Goal: Task Accomplishment & Management: Use online tool/utility

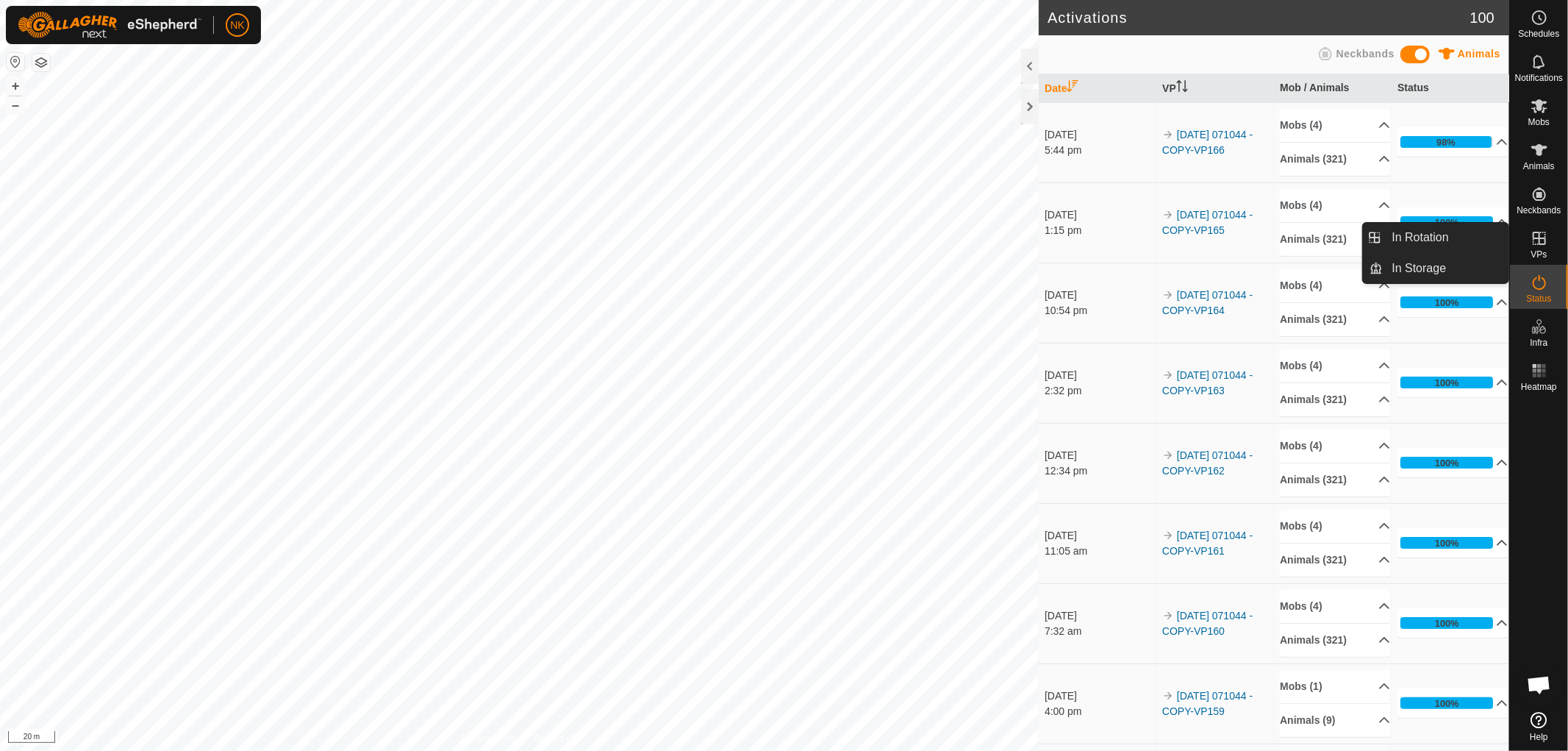
drag, startPoint x: 1539, startPoint y: 258, endPoint x: 1542, endPoint y: 240, distance: 18.2
click at [1542, 240] on icon at bounding box center [1539, 238] width 18 height 18
click at [1429, 241] on link "In Rotation" at bounding box center [1446, 237] width 126 height 29
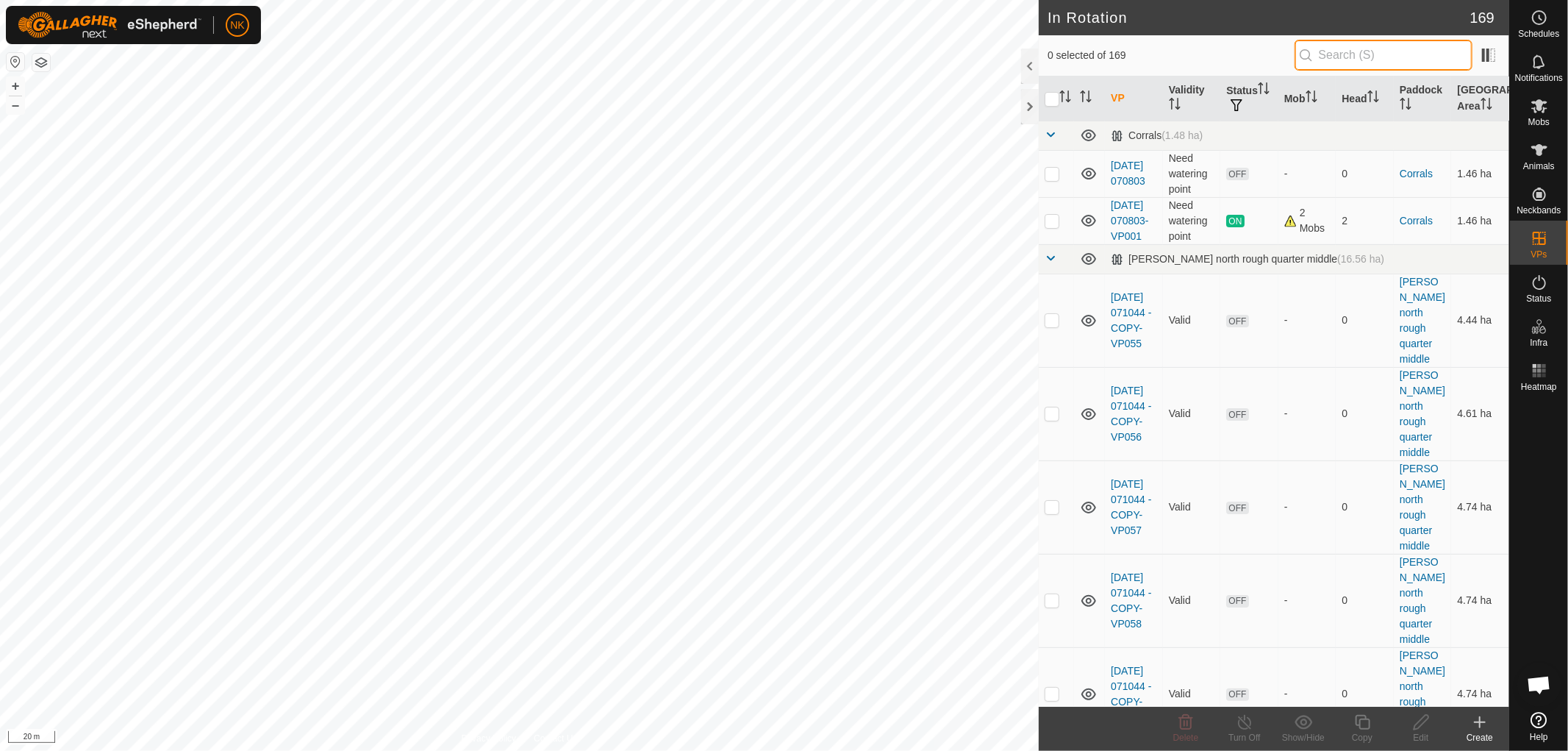
click at [1344, 52] on input "text" at bounding box center [1384, 56] width 178 height 31
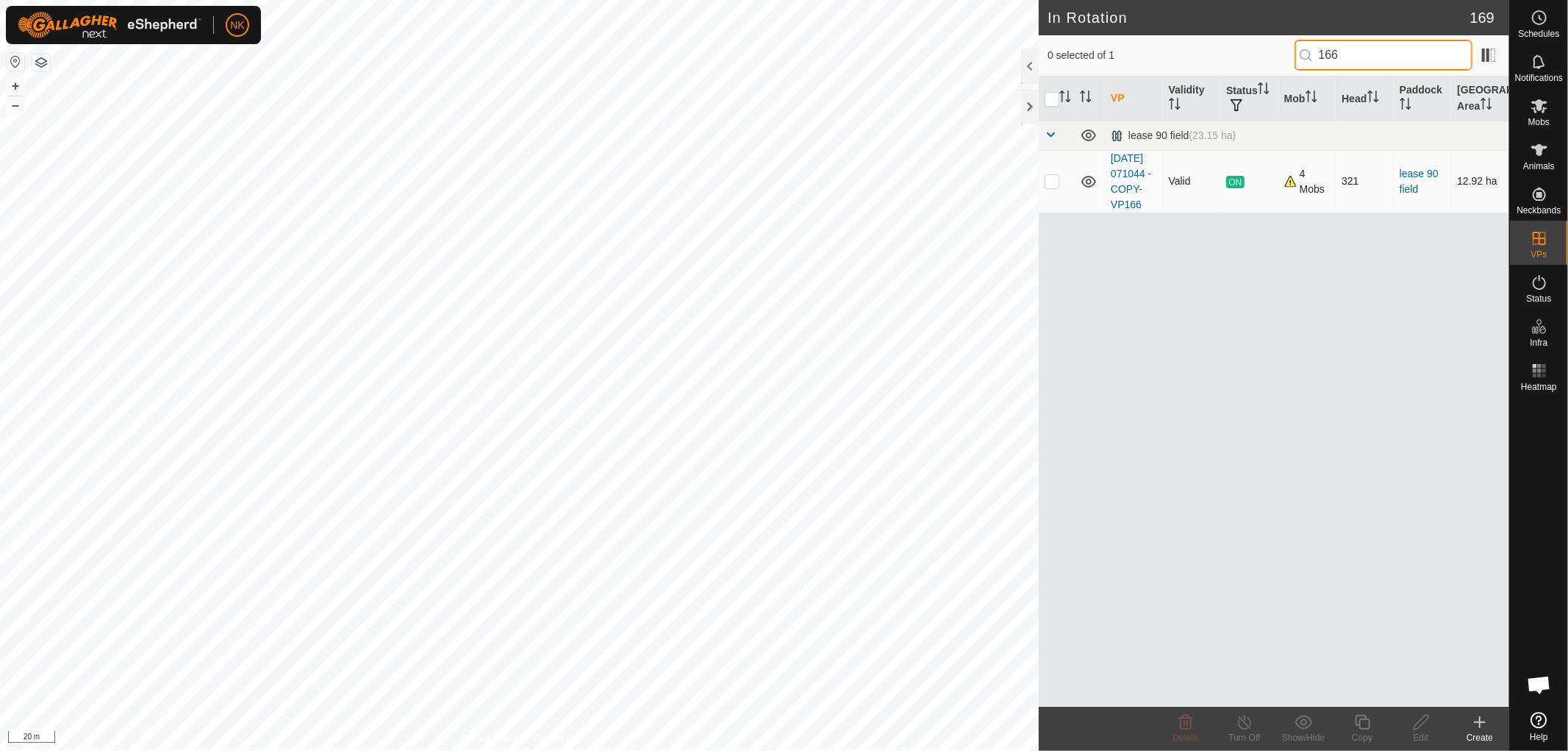
type input "166"
click at [1052, 187] on p-checkbox at bounding box center [1052, 180] width 15 height 12
checkbox input "true"
click at [1368, 729] on icon at bounding box center [1362, 722] width 15 height 15
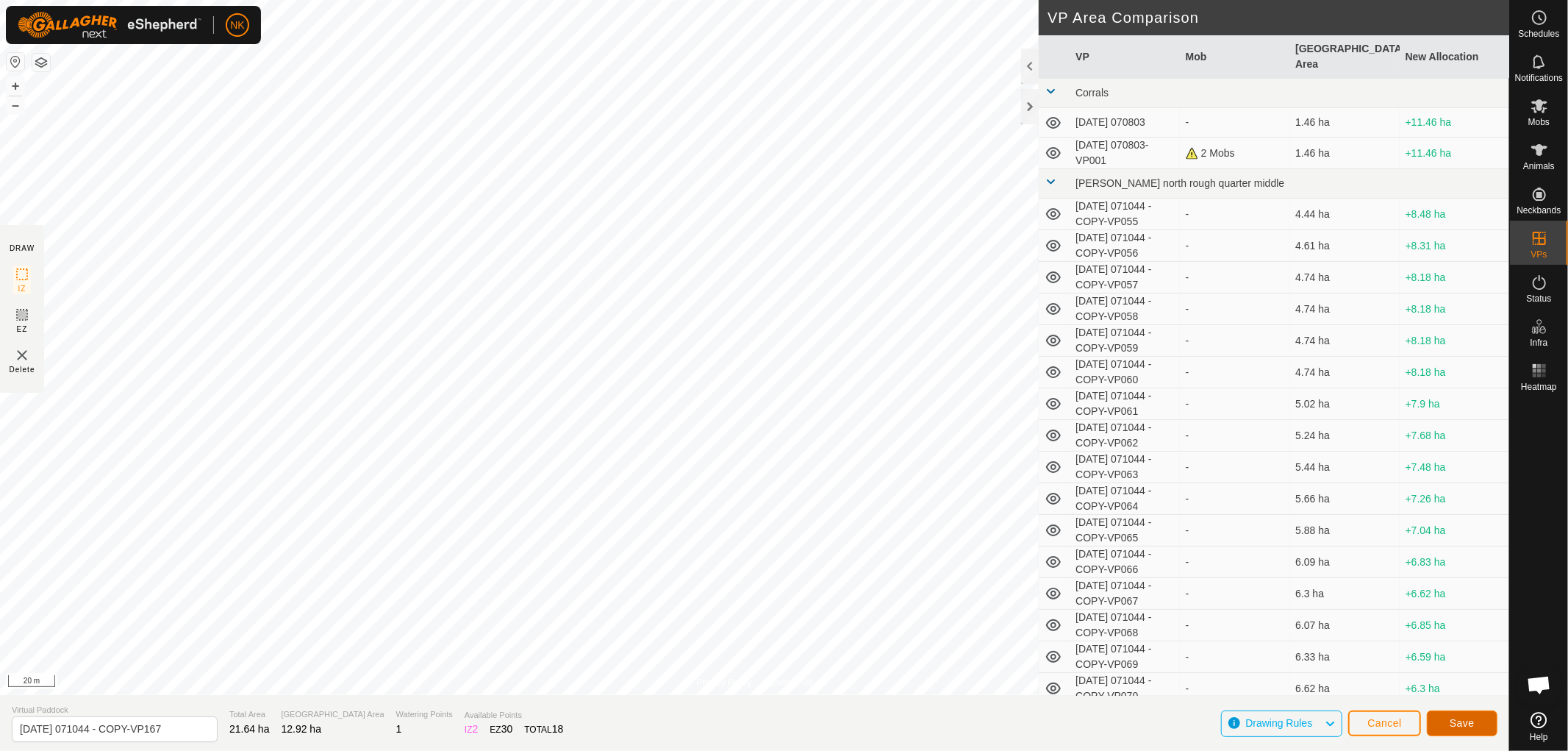
click at [1449, 725] on button "Save" at bounding box center [1462, 722] width 71 height 25
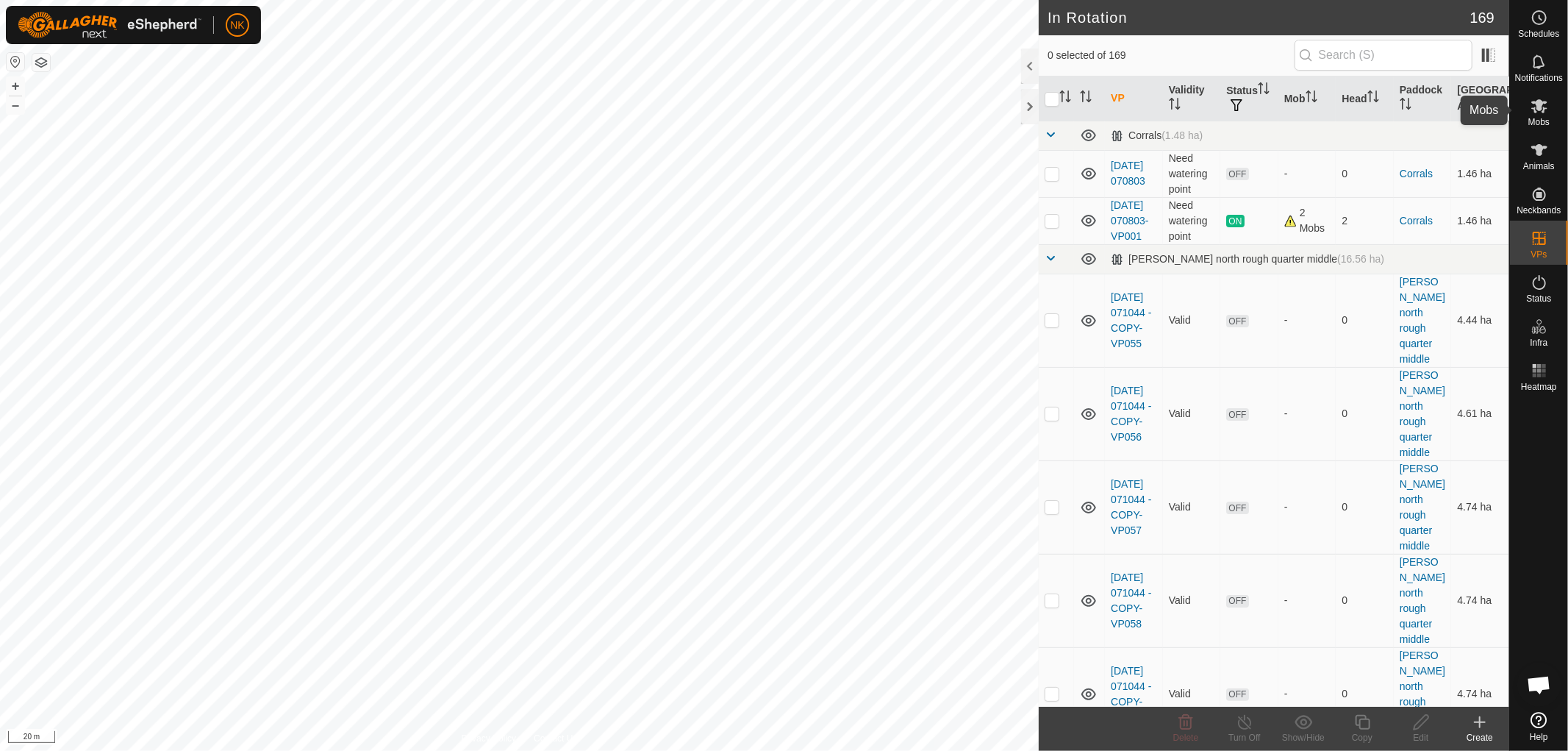
click at [1541, 122] on span "Mobs" at bounding box center [1539, 122] width 22 height 8
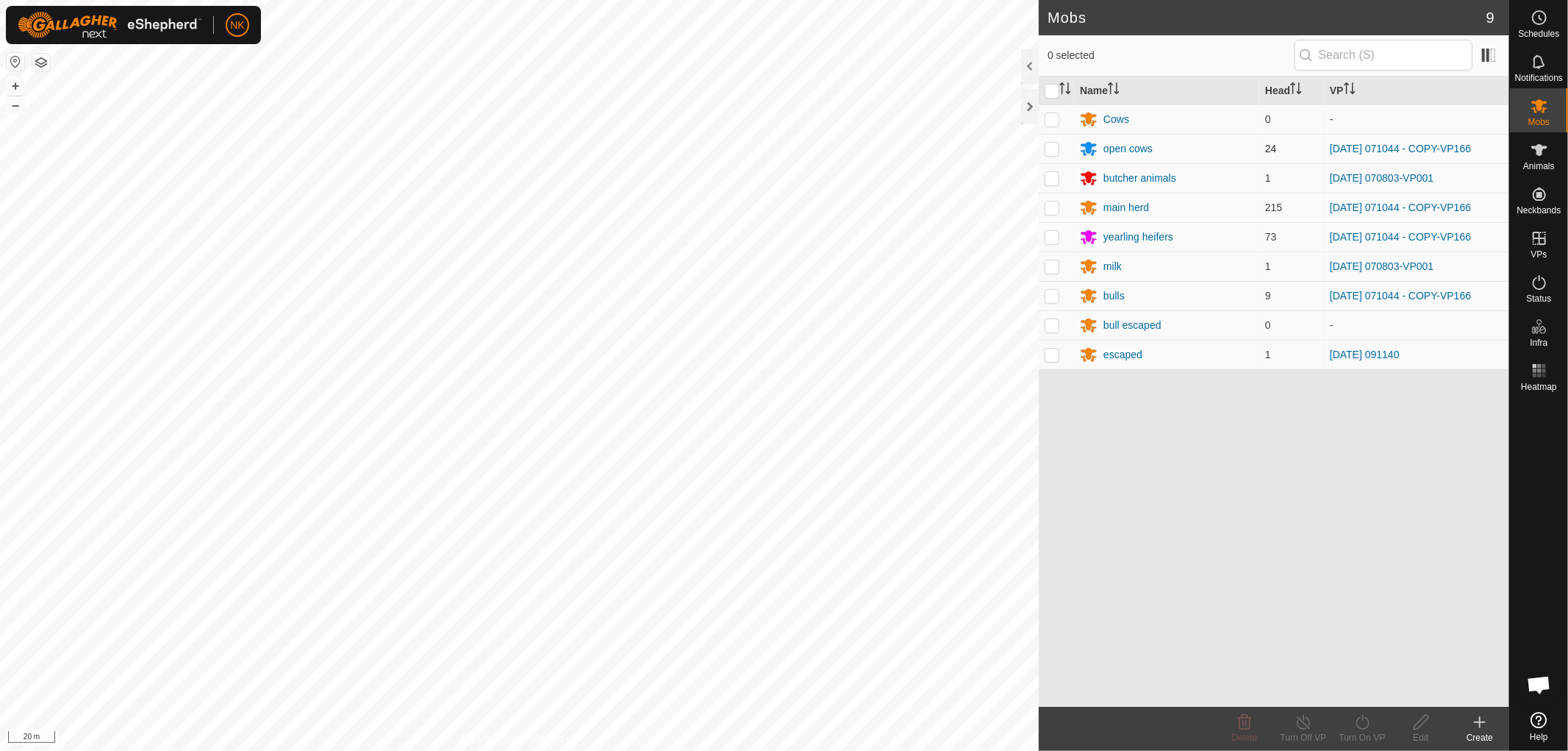
click at [1048, 147] on p-checkbox at bounding box center [1052, 148] width 15 height 12
checkbox input "true"
click at [1046, 209] on p-checkbox at bounding box center [1052, 207] width 15 height 12
checkbox input "true"
drag, startPoint x: 1057, startPoint y: 240, endPoint x: 1054, endPoint y: 247, distance: 7.6
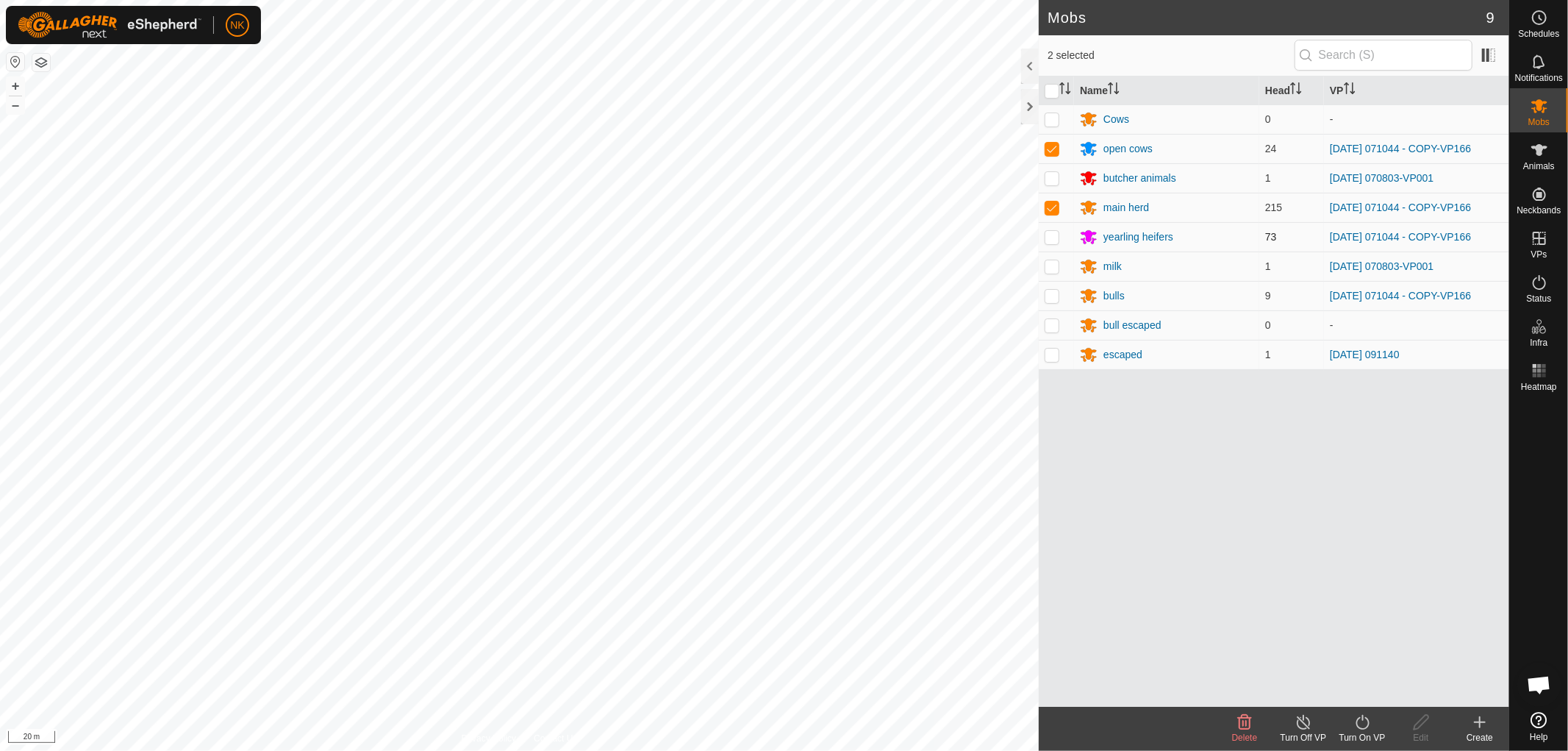
click at [1055, 239] on p-checkbox at bounding box center [1052, 236] width 15 height 12
checkbox input "true"
click at [1054, 295] on p-checkbox at bounding box center [1052, 295] width 15 height 12
checkbox input "true"
click at [1369, 726] on icon at bounding box center [1363, 722] width 19 height 18
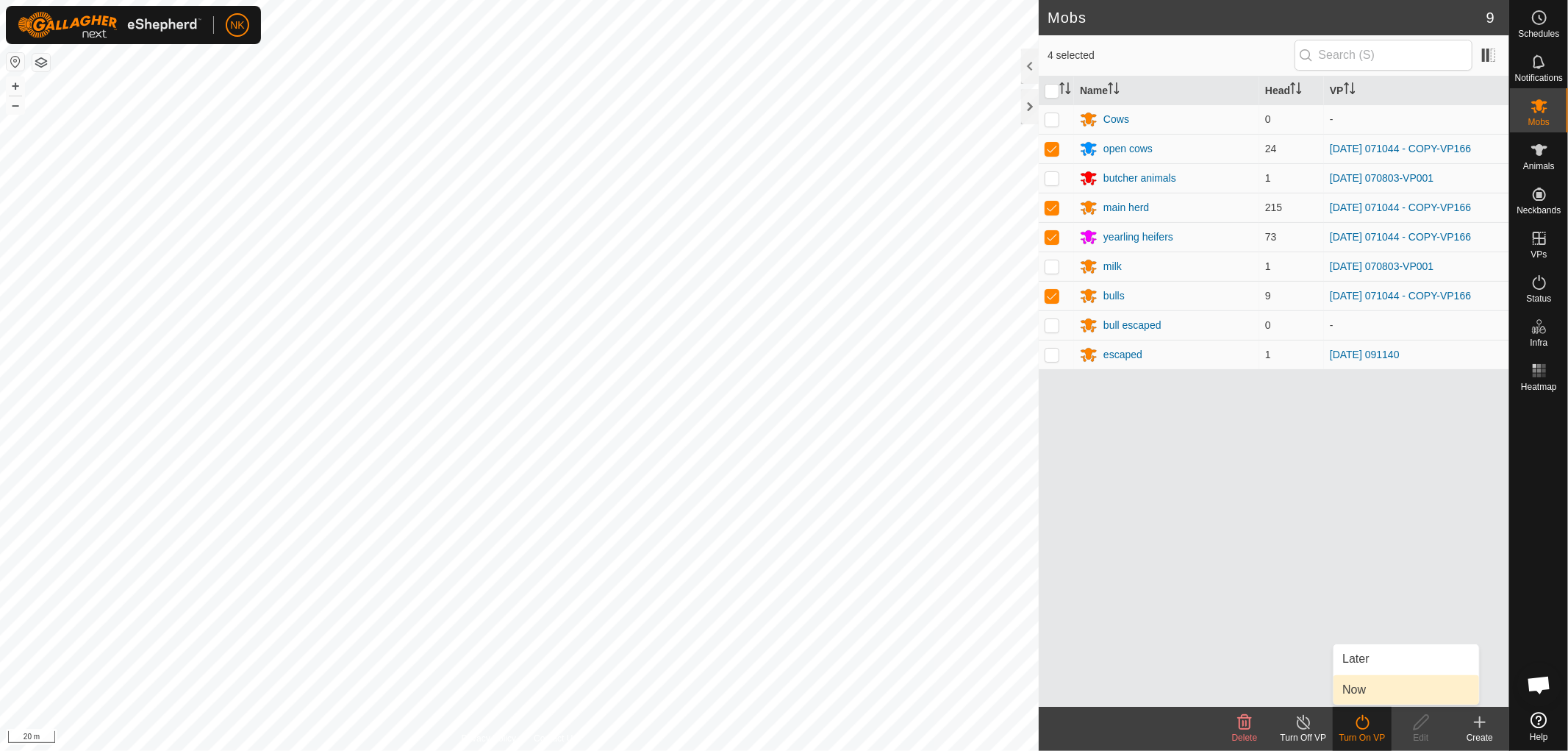
click at [1369, 700] on link "Now" at bounding box center [1406, 690] width 146 height 29
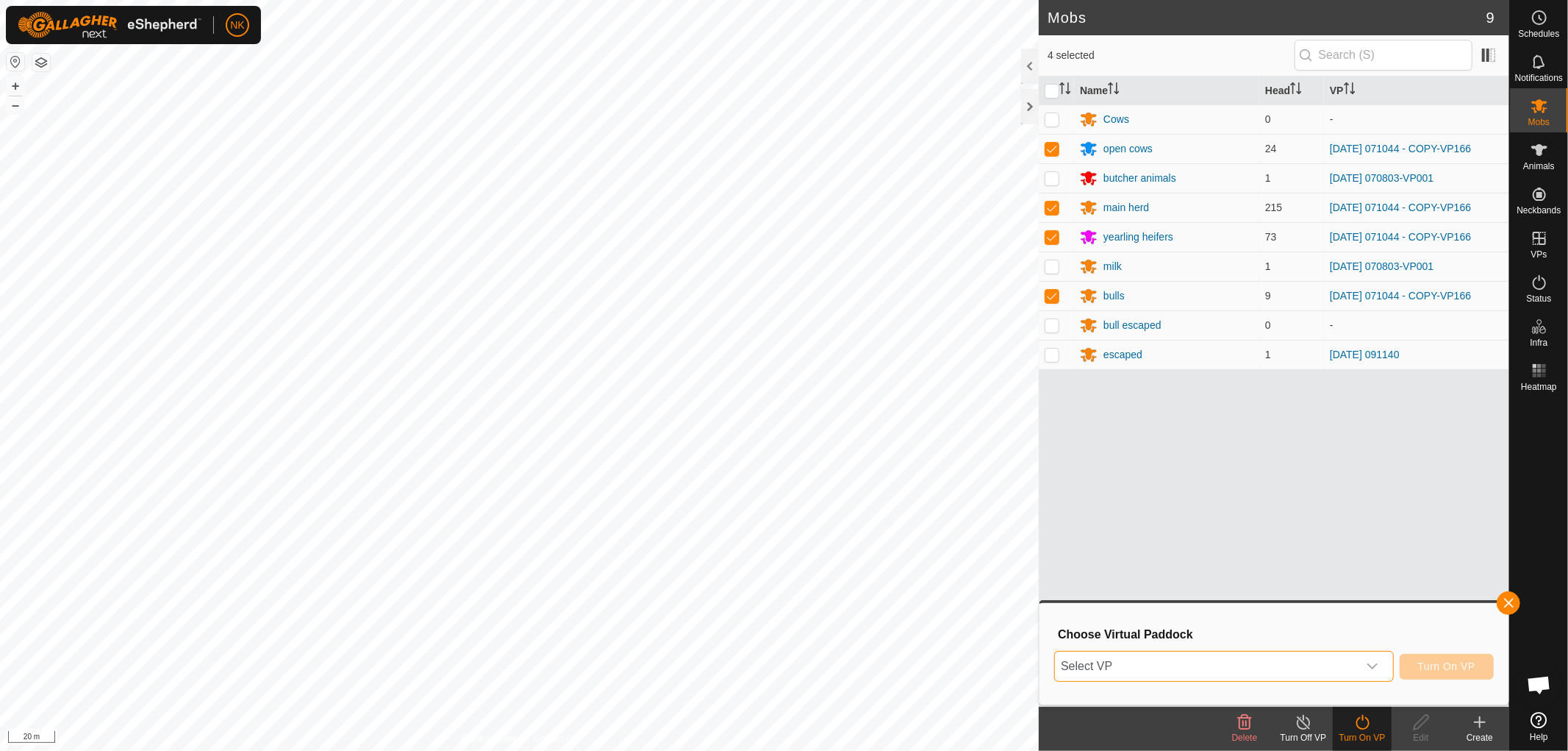
click at [1293, 674] on span "Select VP" at bounding box center [1206, 666] width 303 height 29
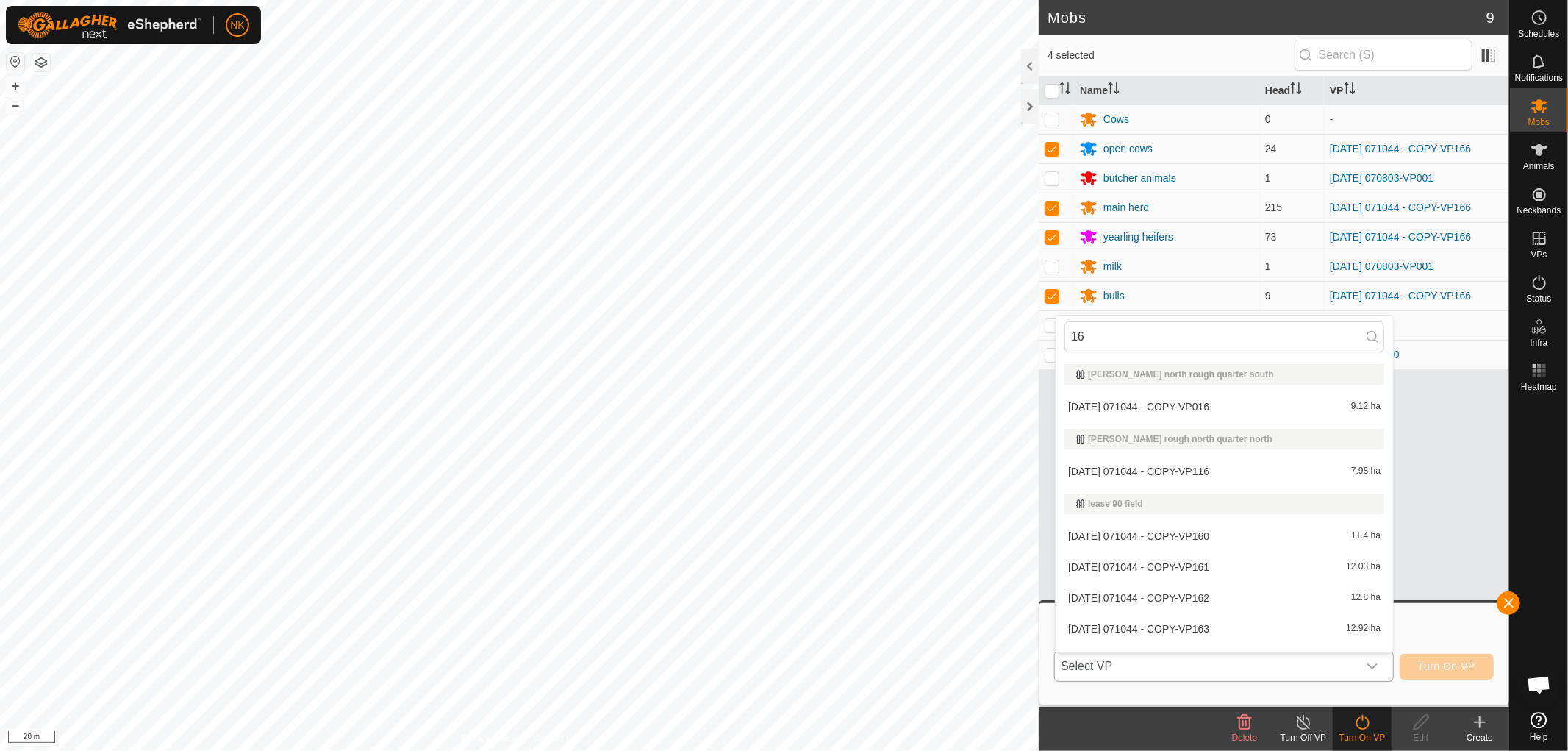
type input "167"
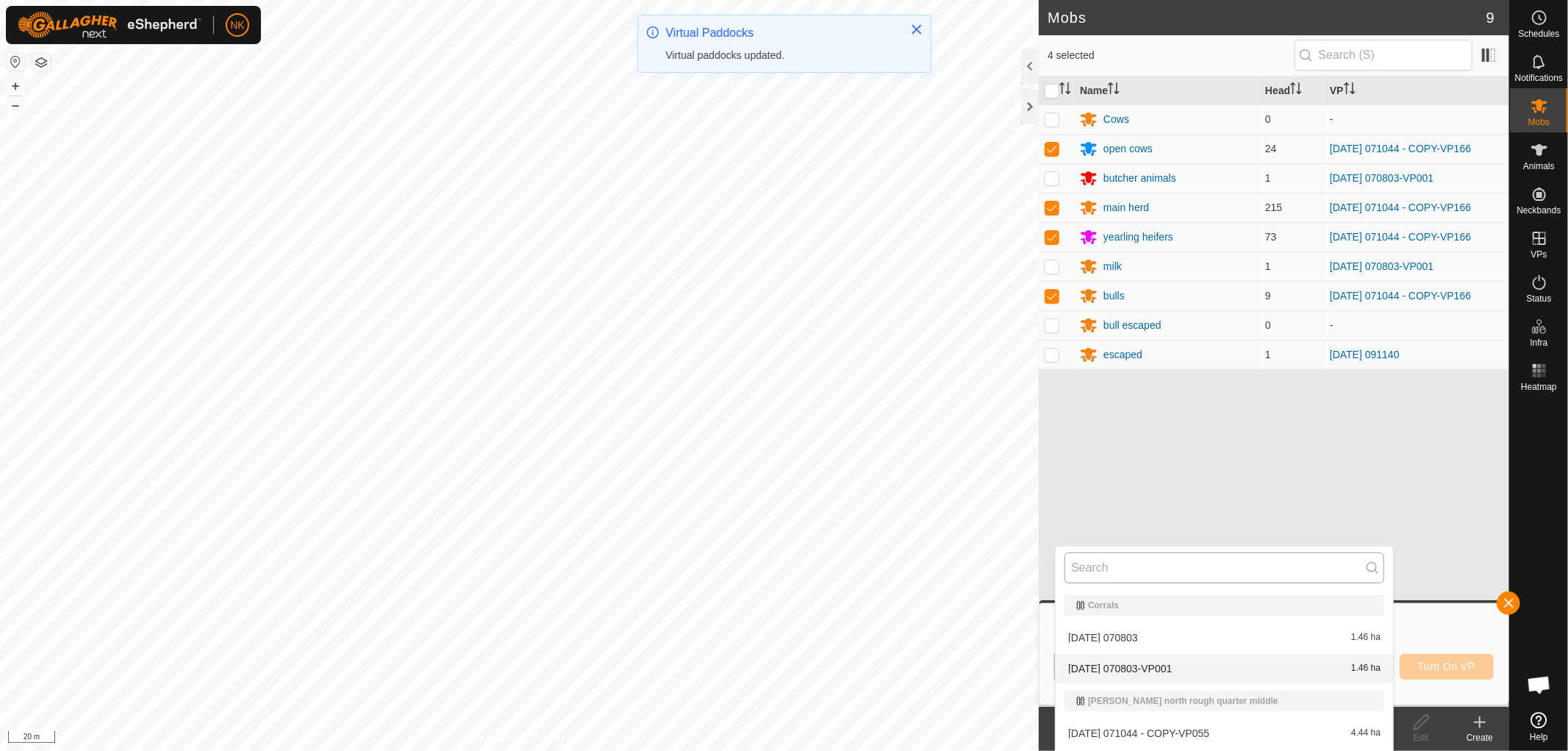
click at [1185, 571] on input "text" at bounding box center [1224, 567] width 320 height 31
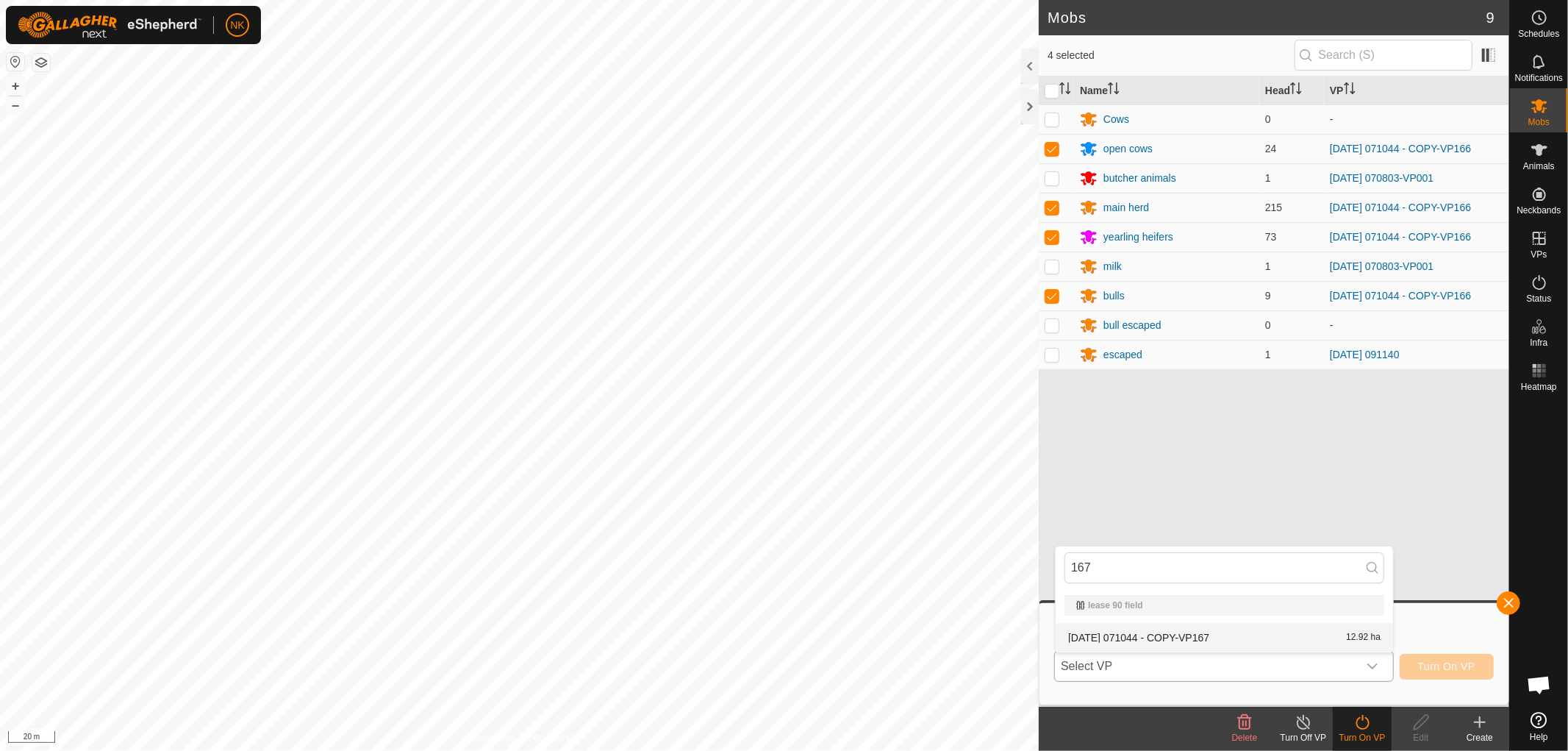
type input "167"
click at [1151, 633] on li "[DATE] 071044 - COPY-VP167 12.92 ha" at bounding box center [1225, 638] width 338 height 29
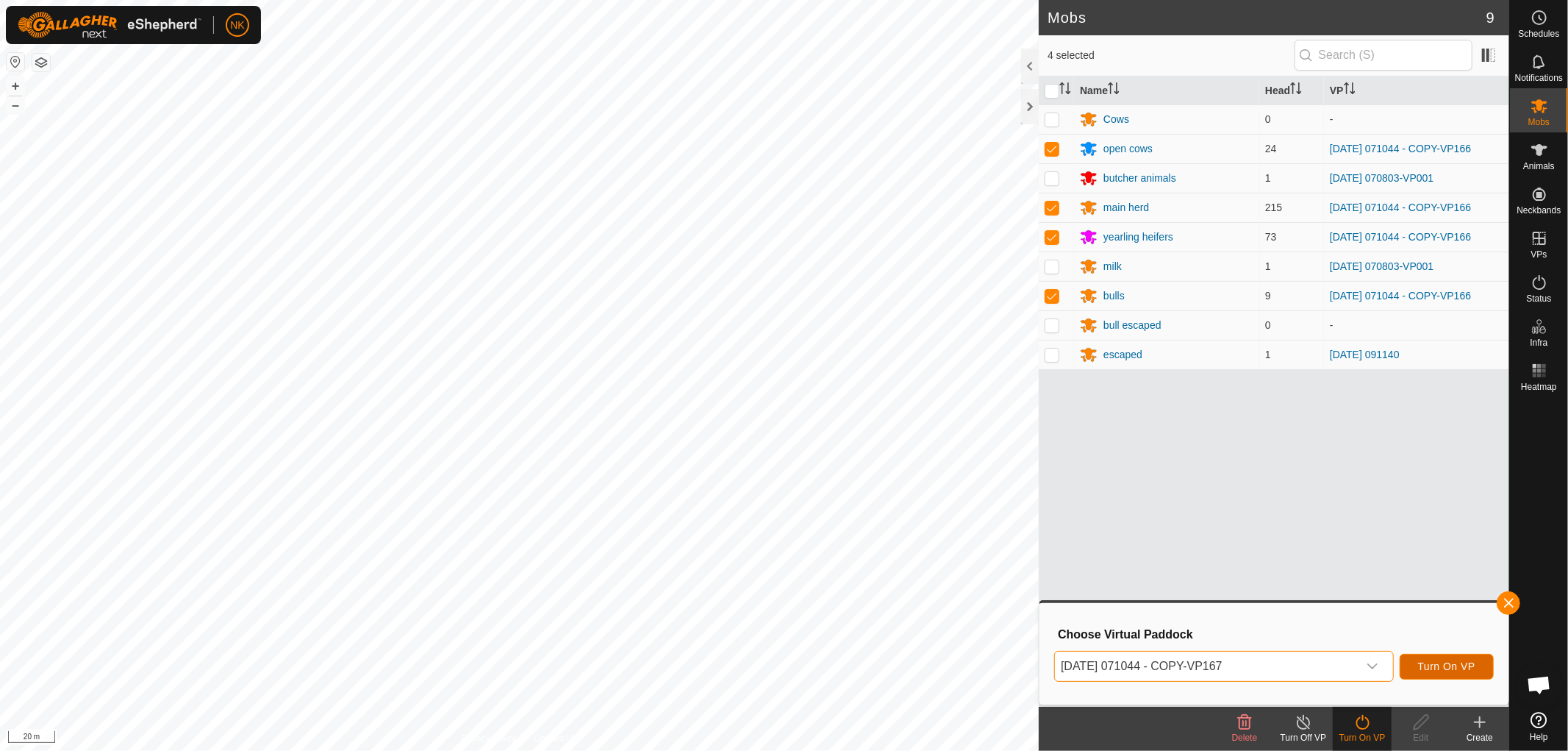
click at [1475, 660] on span "Turn On VP" at bounding box center [1447, 665] width 57 height 12
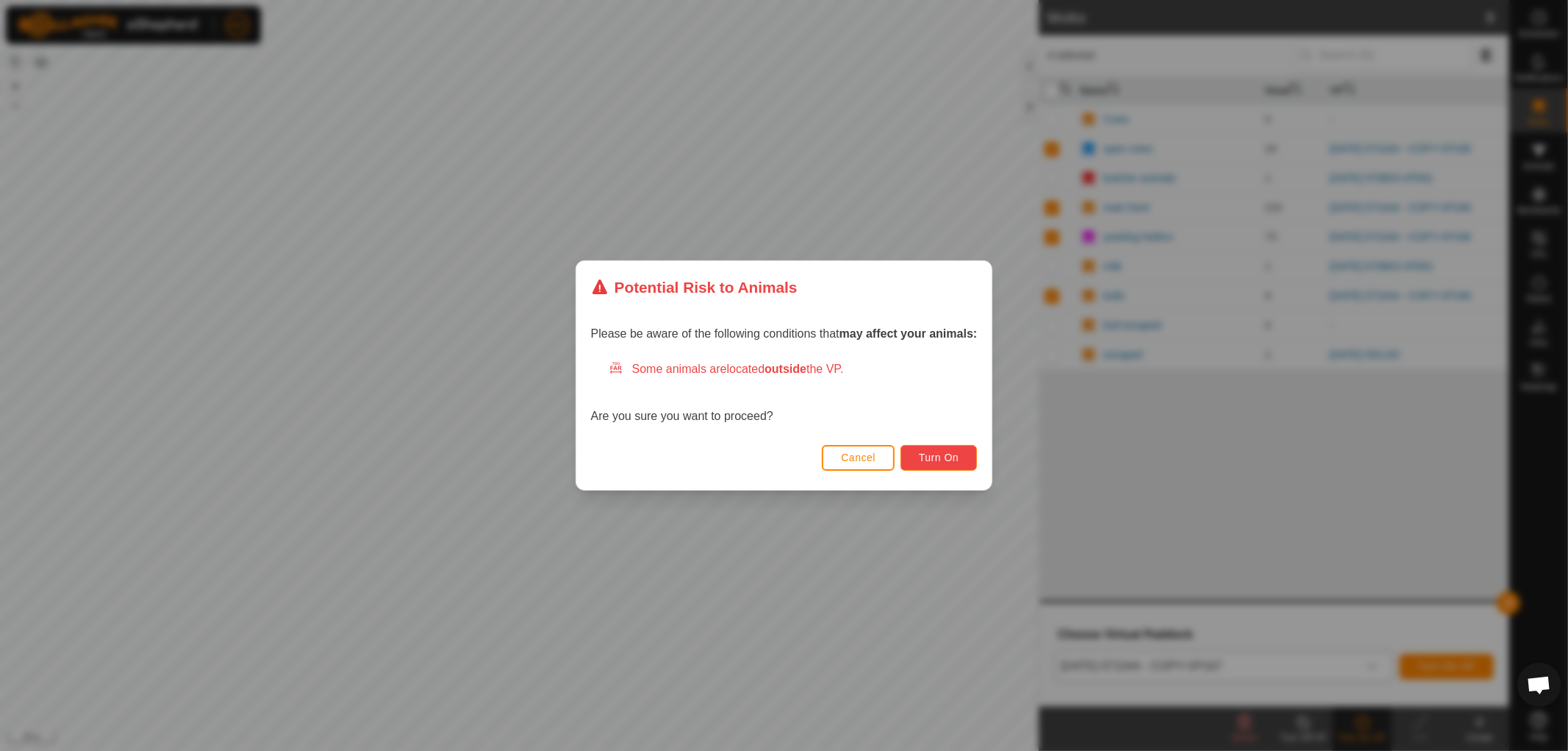
click at [957, 456] on span "Turn On" at bounding box center [939, 457] width 40 height 12
